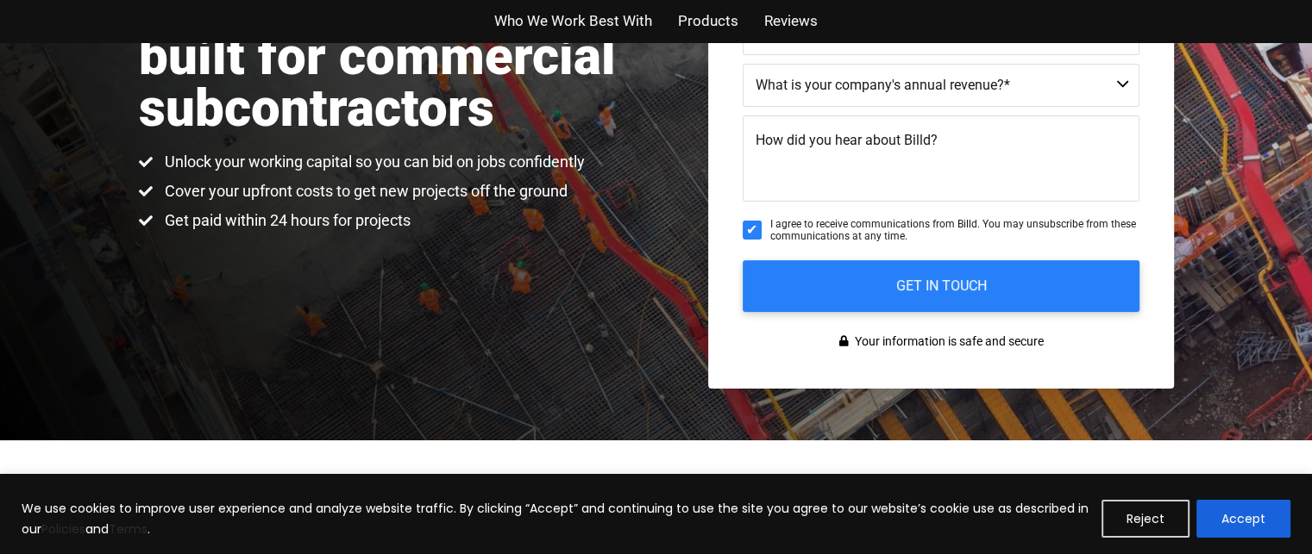
scroll to position [172, 0]
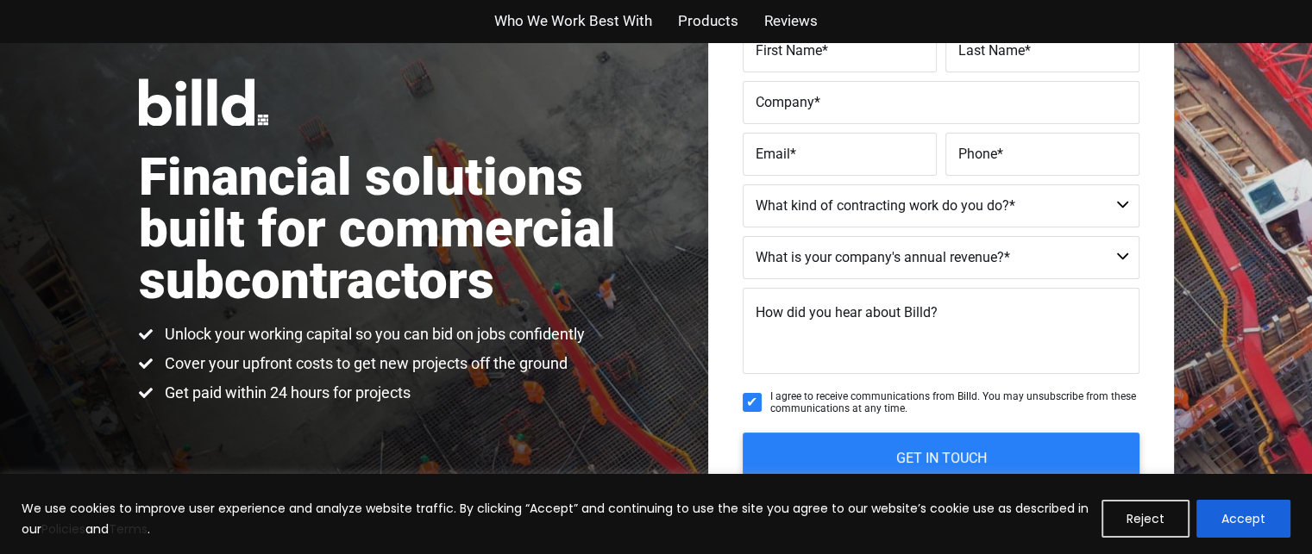
click at [706, 29] on span "Products" at bounding box center [708, 21] width 60 height 25
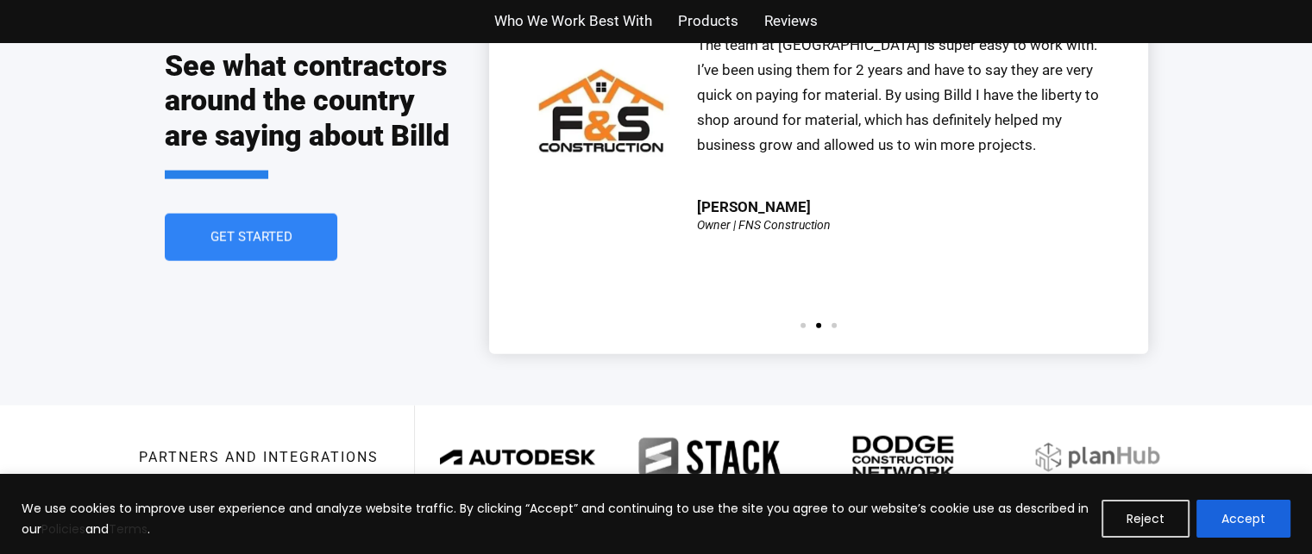
scroll to position [3822, 0]
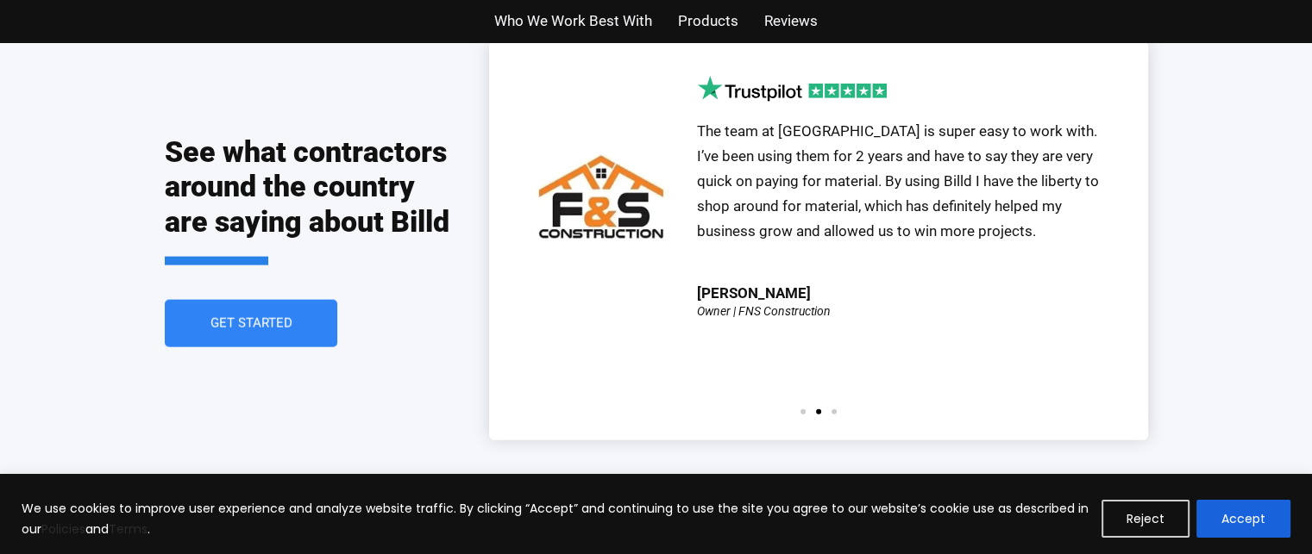
scroll to position [172, 0]
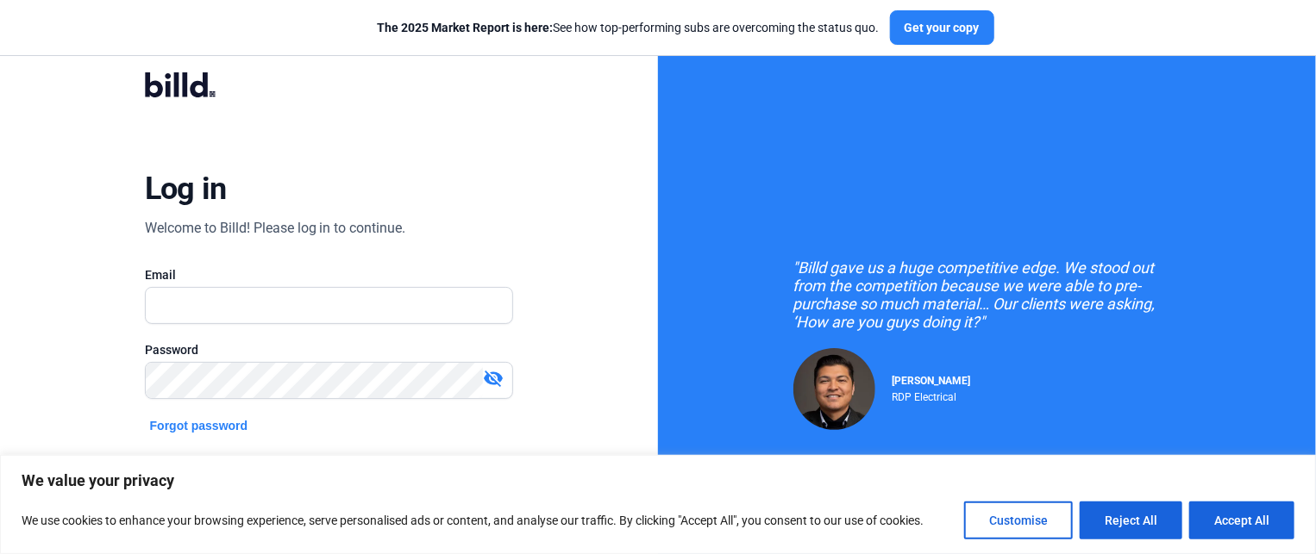
scroll to position [86, 0]
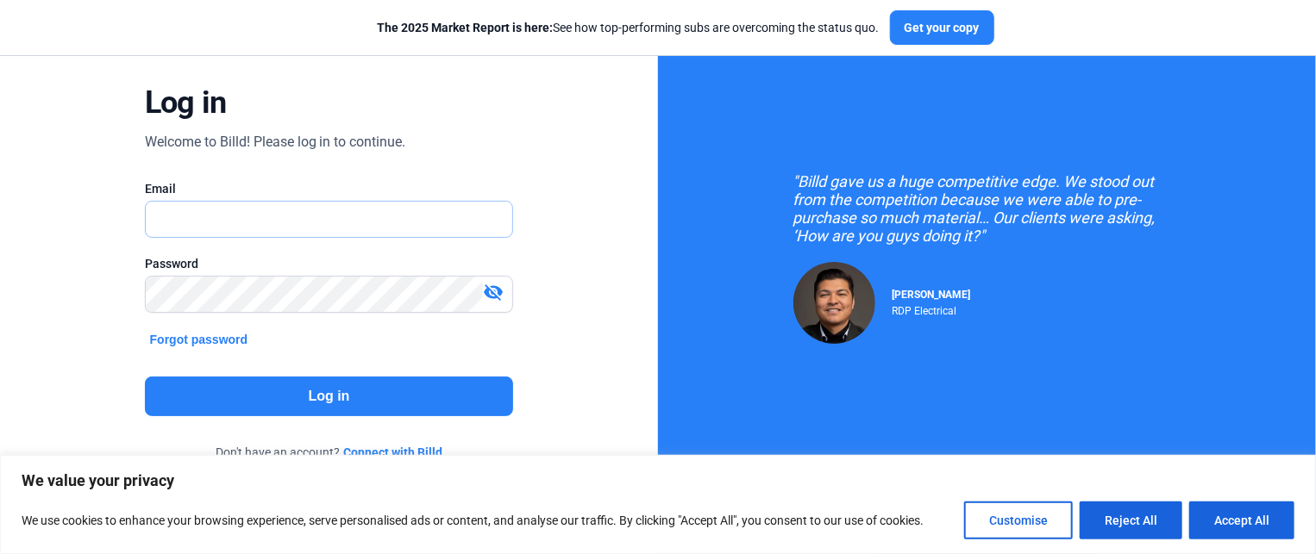
type input "[EMAIL_ADDRESS][DOMAIN_NAME]"
click at [442, 394] on button "Log in" at bounding box center [329, 397] width 369 height 40
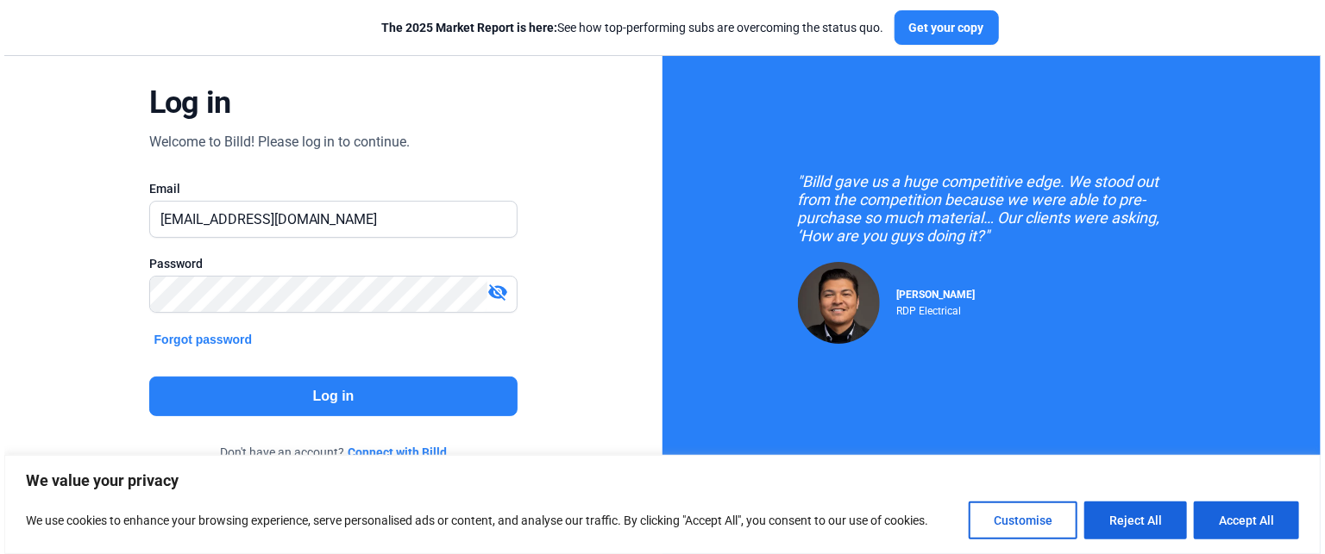
scroll to position [0, 0]
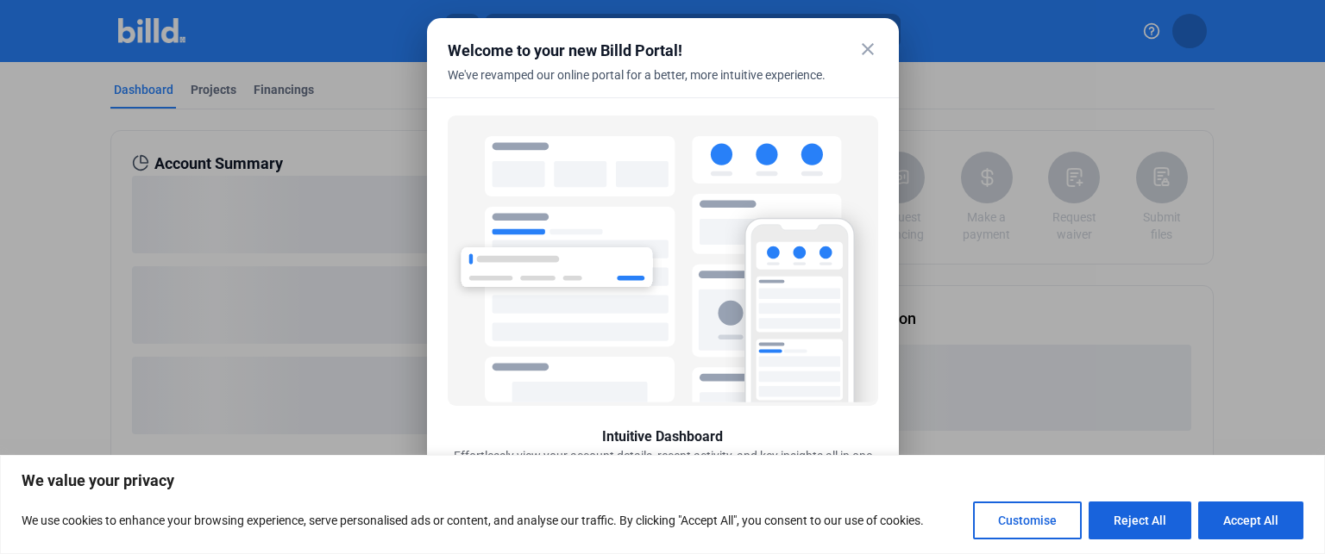
scroll to position [79, 0]
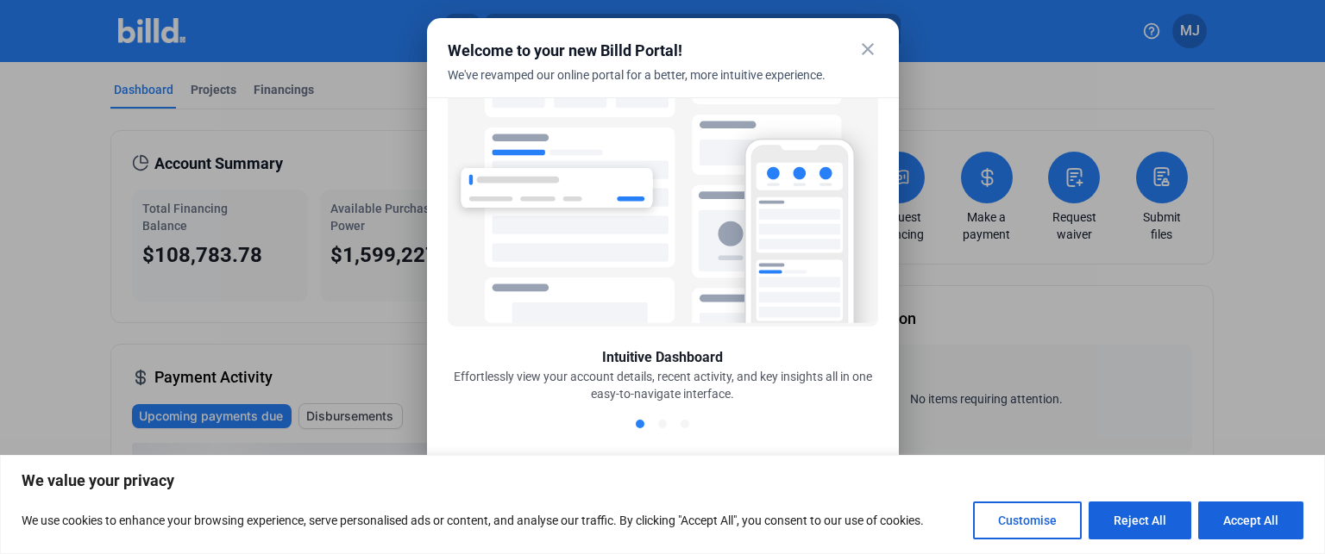
click at [879, 44] on mat-dialog-container "close Welcome to your new Billd Portal! We've revamped our online portal for a …" at bounding box center [663, 277] width 472 height 518
click at [872, 47] on mat-icon "close" at bounding box center [867, 49] width 21 height 21
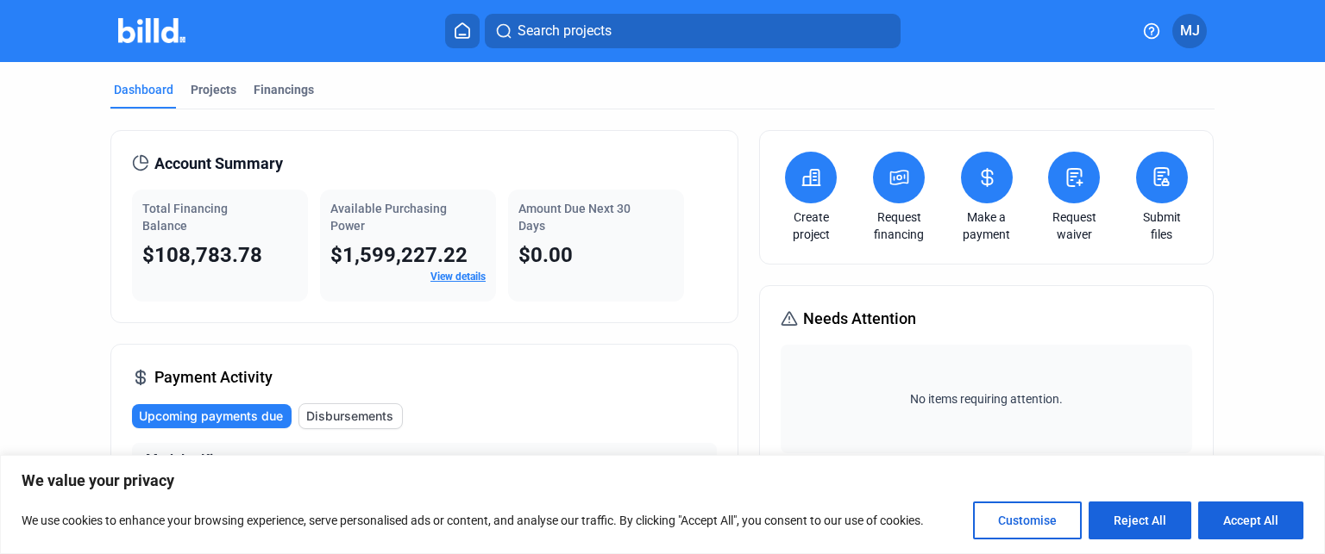
click at [1155, 188] on submit-files-icon at bounding box center [1161, 177] width 22 height 23
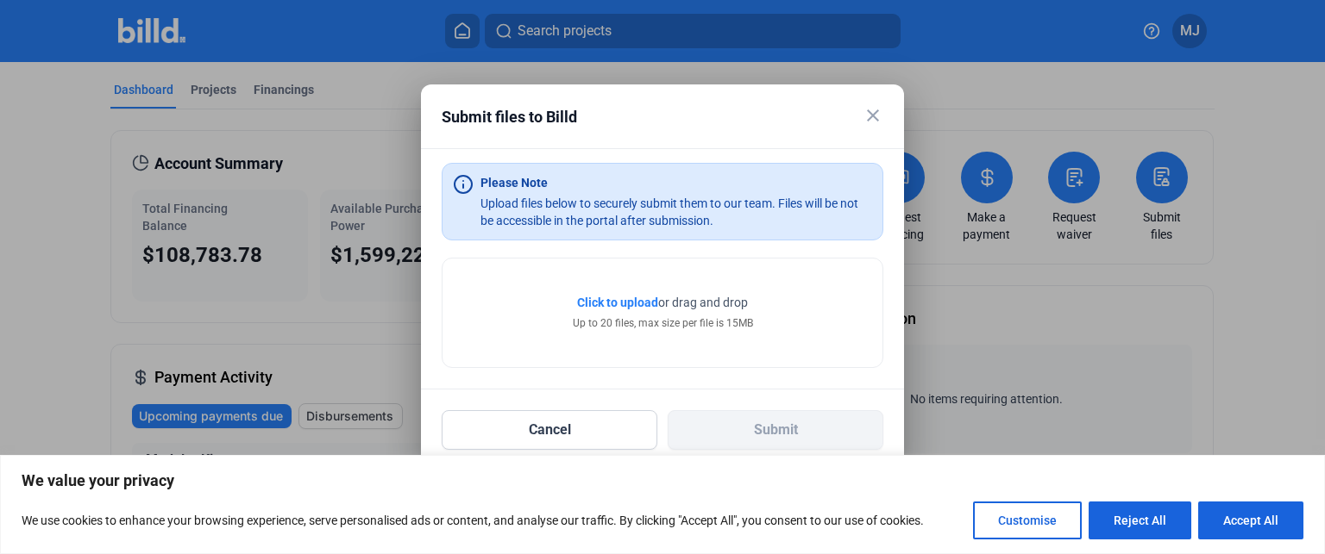
click at [634, 303] on span "Click to upload" at bounding box center [617, 303] width 81 height 14
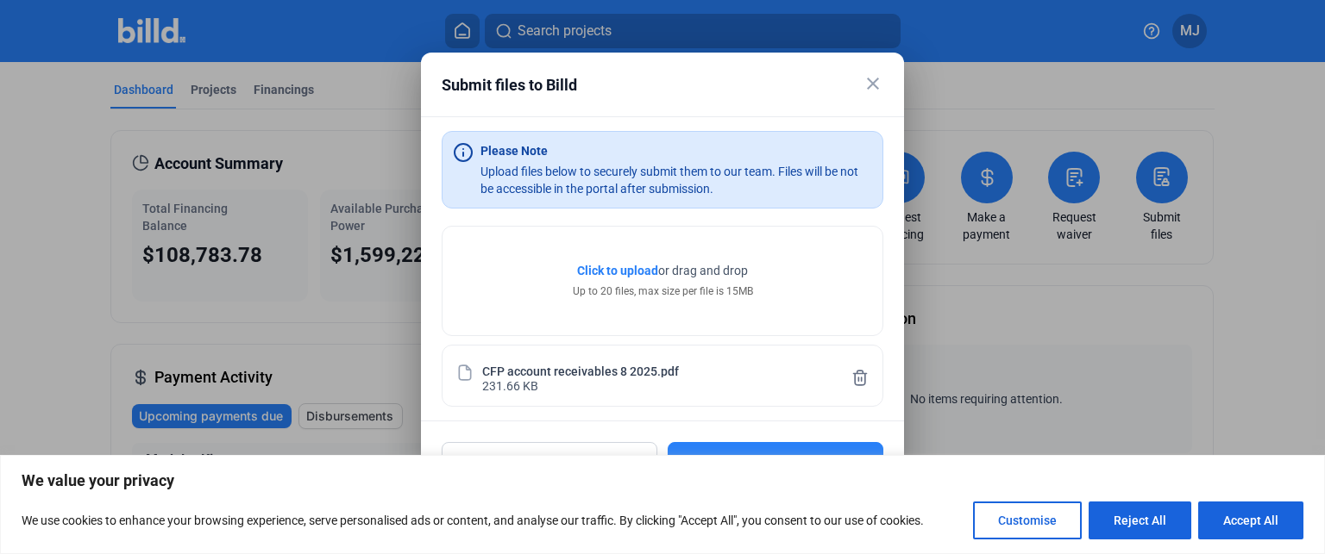
click at [742, 448] on button "Submit" at bounding box center [775, 462] width 216 height 40
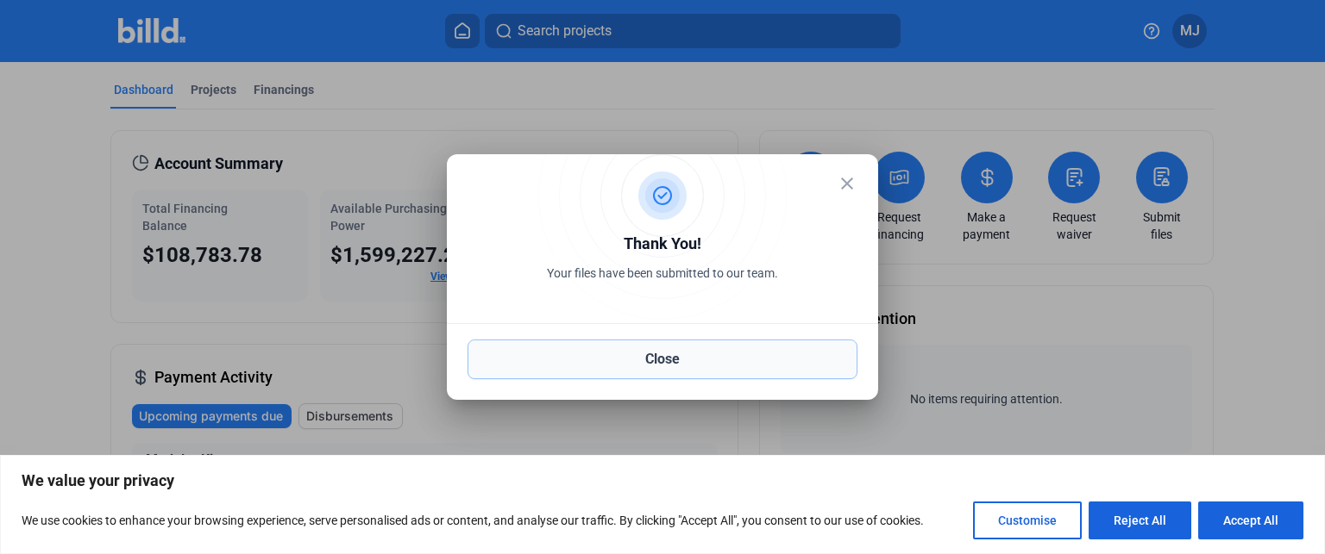
click at [704, 362] on button "Close" at bounding box center [662, 360] width 390 height 40
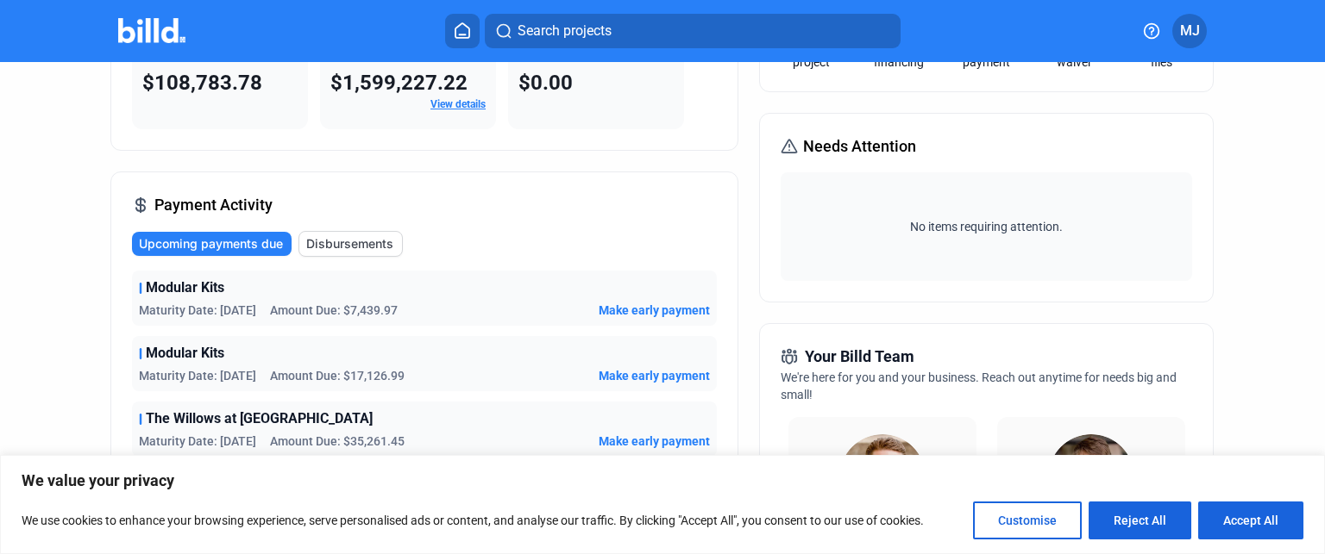
scroll to position [431, 0]
